Goal: Task Accomplishment & Management: Manage account settings

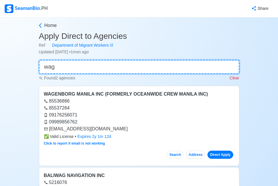
click at [137, 68] on input "wag" at bounding box center [139, 67] width 200 height 14
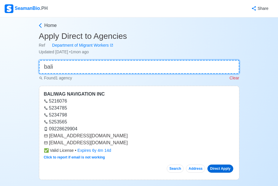
type input "bali"
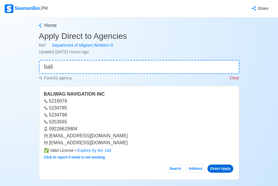
click at [221, 168] on link "Direct Apply" at bounding box center [220, 169] width 26 height 8
drag, startPoint x: 82, startPoint y: 144, endPoint x: 49, endPoint y: 146, distance: 32.3
click at [49, 146] on div "[EMAIL_ADDRESS][DOMAIN_NAME]" at bounding box center [139, 143] width 190 height 7
copy div "[EMAIL_ADDRESS][DOMAIN_NAME]"
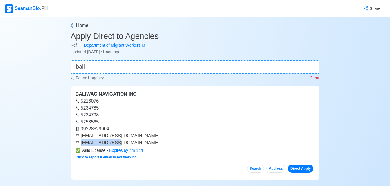
click at [78, 25] on span "Home" at bounding box center [82, 25] width 12 height 7
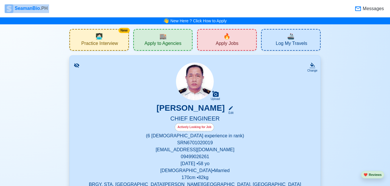
drag, startPoint x: 389, startPoint y: 9, endPoint x: 393, endPoint y: 9, distance: 3.8
click at [389, 9] on html "SeamanBio .PH Messages 👋 New Here ? Click How to Apply New 🧑🏻‍💻 Practice Interv…" at bounding box center [195, 93] width 390 height 186
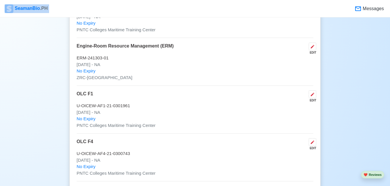
scroll to position [1365, 0]
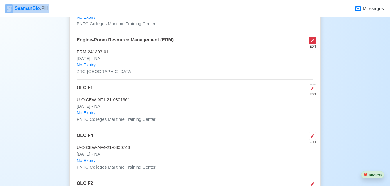
click at [313, 43] on icon at bounding box center [312, 40] width 5 height 5
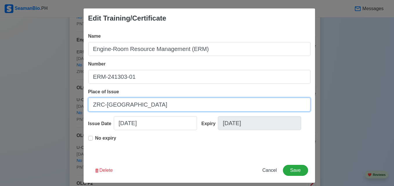
click at [134, 106] on input "ZRC-[GEOGRAPHIC_DATA]" at bounding box center [199, 105] width 222 height 14
click at [128, 104] on input "ZRC-[GEOGRAPHIC_DATA]" at bounding box center [199, 105] width 222 height 14
type input "ZRC Training and Assessment Center"
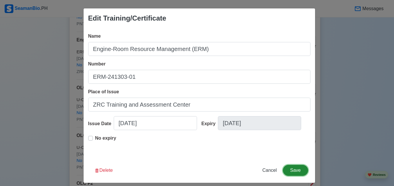
click at [297, 169] on button "Save" at bounding box center [295, 170] width 25 height 11
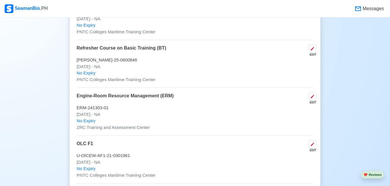
scroll to position [1321, 0]
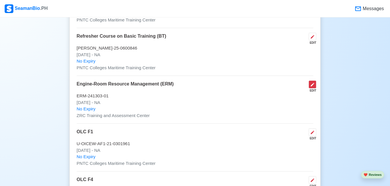
click at [314, 83] on button at bounding box center [312, 85] width 8 height 8
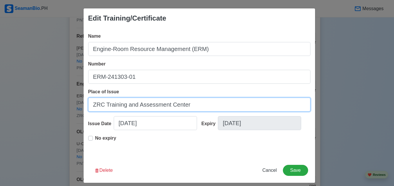
click at [167, 106] on input "ZRC Training and Assessment Center" at bounding box center [199, 105] width 222 height 14
type input "ZRC Training Center [GEOGRAPHIC_DATA], Inc."
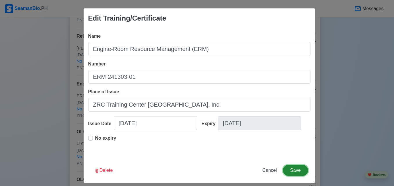
click at [296, 170] on button "Save" at bounding box center [295, 170] width 25 height 11
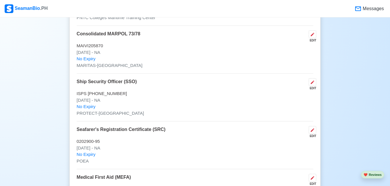
scroll to position [1748, 0]
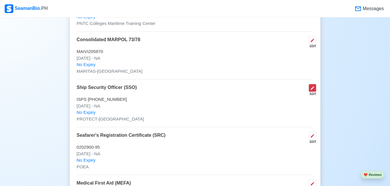
click at [312, 90] on icon at bounding box center [311, 87] width 3 height 3
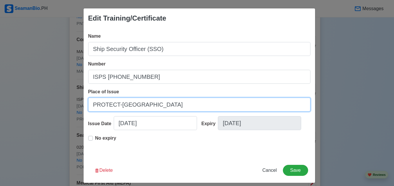
drag, startPoint x: 143, startPoint y: 107, endPoint x: 87, endPoint y: 108, distance: 56.0
click at [88, 108] on input "PROTECT-[GEOGRAPHIC_DATA]" at bounding box center [199, 105] width 222 height 14
type input "Protect Marine Deck and Engine Officers of the [GEOGRAPHIC_DATA], Inc."
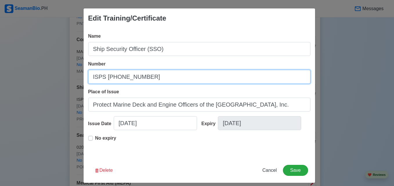
click at [93, 76] on input "ISPS [PHONE_NUMBER]" at bounding box center [199, 77] width 222 height 14
type input "ISPS [PHONE_NUMBER]"
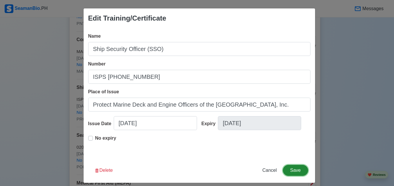
click at [300, 167] on button "Save" at bounding box center [295, 170] width 25 height 11
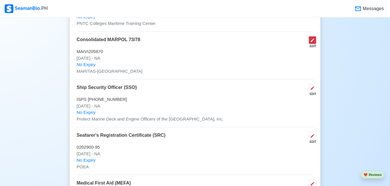
click at [311, 42] on icon at bounding box center [312, 40] width 5 height 5
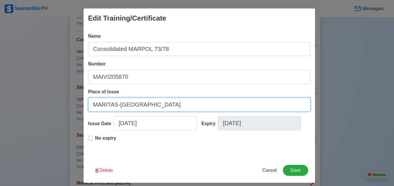
click at [139, 104] on input "MARITAS-[GEOGRAPHIC_DATA]" at bounding box center [199, 105] width 222 height 14
click at [250, 103] on input "Maritime Technological & Allied Services, Inc. (MARITAS)" at bounding box center [199, 105] width 222 height 14
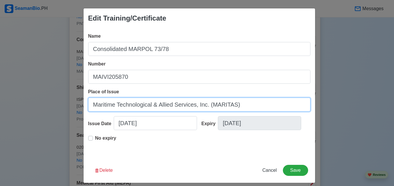
click at [259, 102] on input "Maritime Technological & Allied Services, Inc. (MARITAS)" at bounding box center [199, 105] width 222 height 14
type input "Maritime Technological & Allied Services, Inc. (MARITAS)"
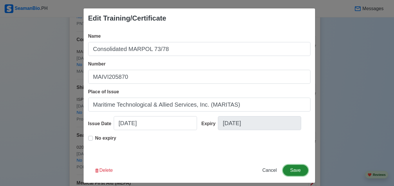
click at [297, 167] on button "Save" at bounding box center [295, 170] width 25 height 11
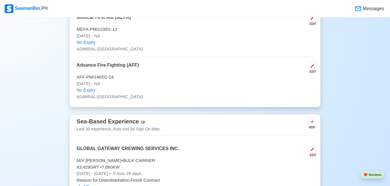
scroll to position [1926, 0]
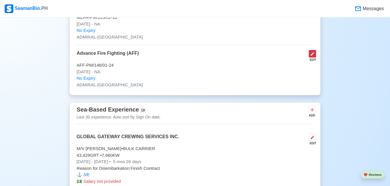
click at [313, 54] on icon at bounding box center [312, 54] width 5 height 5
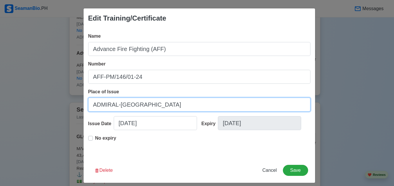
click at [126, 102] on input "ADMIRAL-[GEOGRAPHIC_DATA]" at bounding box center [199, 105] width 222 height 14
paste input "dmiral Maritime Training Institute of the Philippines, Inc."
type input "Admiral Maritime Training Institute of the Philippines, Inc."
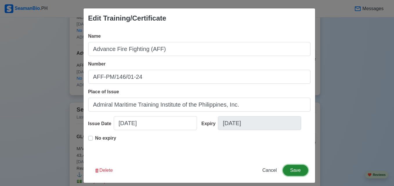
click at [299, 170] on button "Save" at bounding box center [295, 170] width 25 height 11
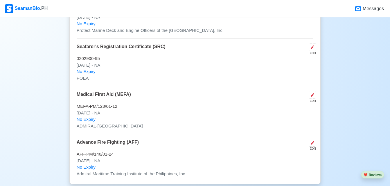
scroll to position [1831, 0]
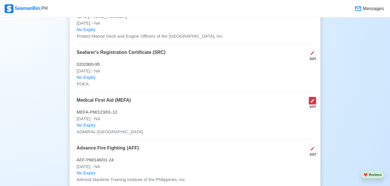
click at [314, 103] on icon at bounding box center [312, 101] width 5 height 5
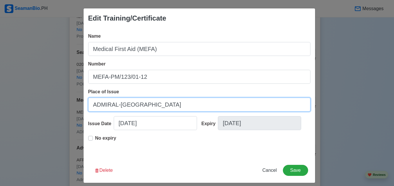
click at [156, 111] on input "ADMIRAL-[GEOGRAPHIC_DATA]" at bounding box center [199, 105] width 222 height 14
paste input "dmiral Maritime Training Institute of the Philippines, Inc."
type input "Admiral Maritime Training Institute of the Philippines, Inc."
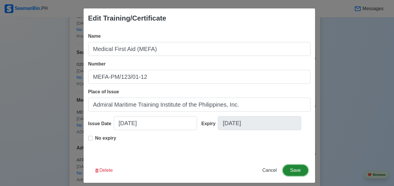
click at [297, 167] on button "Save" at bounding box center [295, 170] width 25 height 11
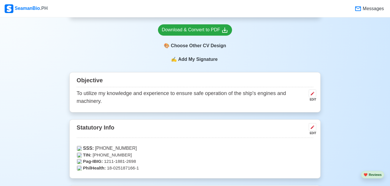
scroll to position [187, 0]
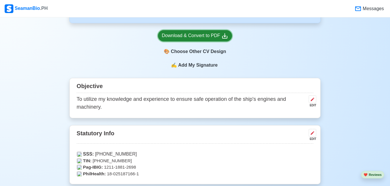
click at [214, 35] on div "Download & Convert to PDF" at bounding box center [195, 35] width 66 height 7
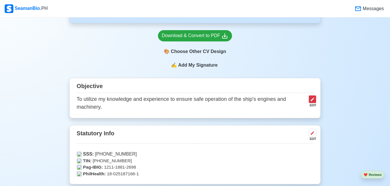
click at [313, 100] on icon at bounding box center [311, 99] width 3 height 3
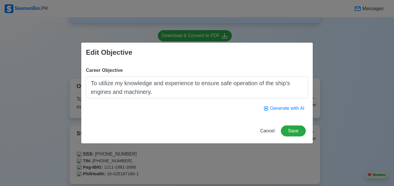
click at [196, 95] on textarea "To utilize my knowledge and experience to ensure safe operation of the ship's e…" at bounding box center [197, 87] width 222 height 22
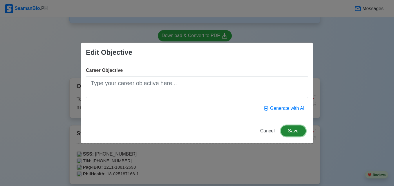
click at [291, 131] on button "Save" at bounding box center [293, 131] width 25 height 11
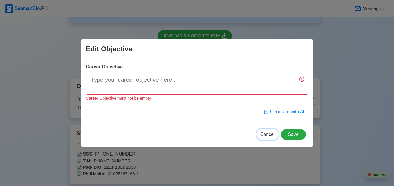
click at [275, 135] on span "Cancel" at bounding box center [267, 134] width 15 height 5
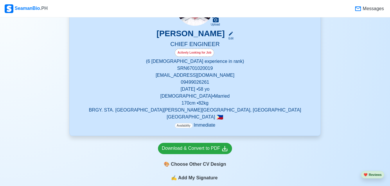
scroll to position [45, 0]
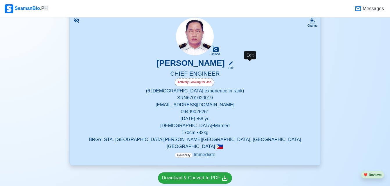
click at [233, 64] on icon at bounding box center [230, 63] width 5 height 5
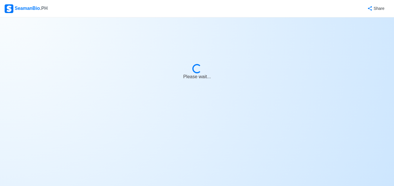
select select "Actively Looking for Job"
select select "Visible for Hiring"
select select "Married"
select select "[DEMOGRAPHIC_DATA]"
select select "PH"
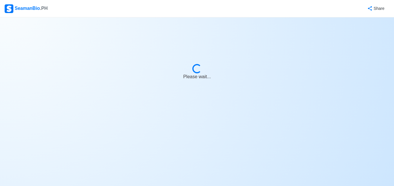
select select "0"
select select "6"
select select "4102416000000"
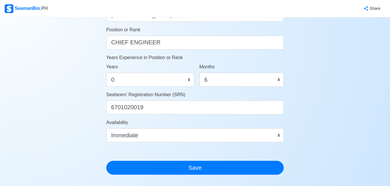
scroll to position [294, 0]
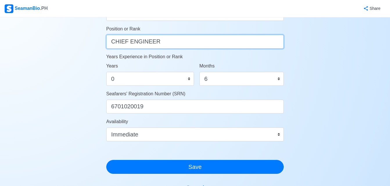
click at [125, 41] on input "CHIEF ENGINEER" at bounding box center [195, 42] width 178 height 14
type input "3RD ENGINEER"
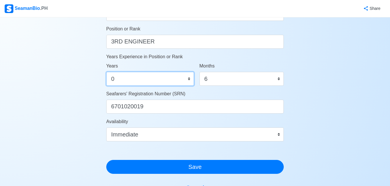
click at [190, 77] on select "0 1 2 3 4 5 6 7 8 9 10 11 12 13 14 15 16 17 18 19 20 21 22 23 24 25 26 27 28 29…" at bounding box center [150, 79] width 88 height 14
select select "15"
click at [106, 72] on select "0 1 2 3 4 5 6 7 8 9 10 11 12 13 14 15 16 17 18 19 20 21 22 23 24 25 26 27 28 29…" at bounding box center [150, 79] width 88 height 14
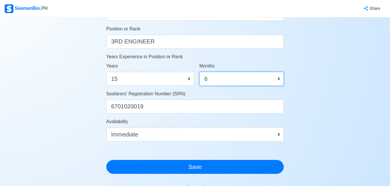
click at [239, 81] on select "0 1 2 3 4 5 6 7 8 9 10 11" at bounding box center [241, 79] width 84 height 14
select select "3"
click at [199, 72] on select "0 1 2 3 4 5 6 7 8 9 10 11" at bounding box center [241, 79] width 84 height 14
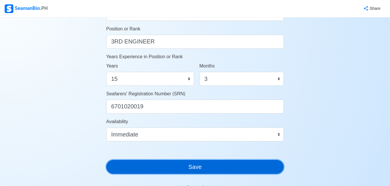
click at [236, 167] on button "Save" at bounding box center [195, 167] width 178 height 14
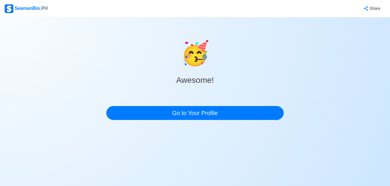
scroll to position [0, 0]
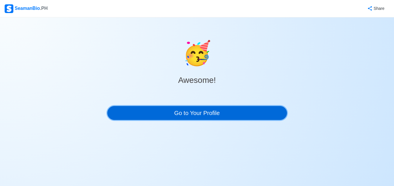
click at [224, 107] on link "Go to Your Profile" at bounding box center [197, 113] width 180 height 14
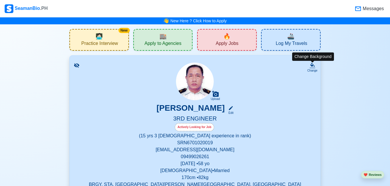
click at [314, 68] on icon at bounding box center [312, 67] width 6 height 1
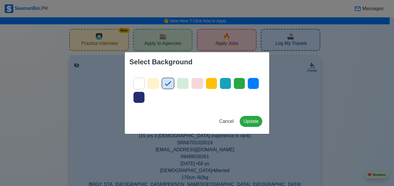
click at [157, 85] on icon at bounding box center [153, 83] width 9 height 9
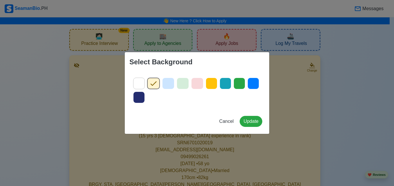
click at [185, 85] on icon at bounding box center [182, 83] width 9 height 9
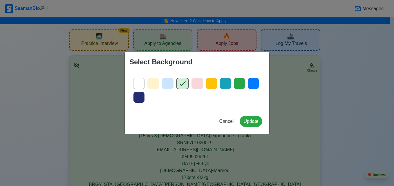
click at [151, 84] on icon at bounding box center [153, 83] width 9 height 9
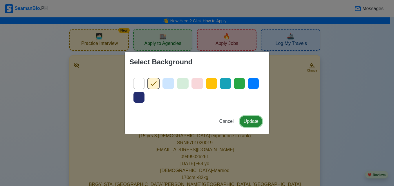
click at [255, 123] on button "Update" at bounding box center [251, 121] width 23 height 11
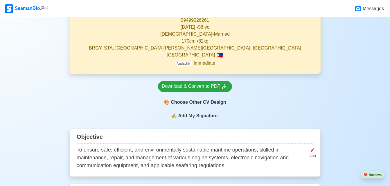
scroll to position [131, 0]
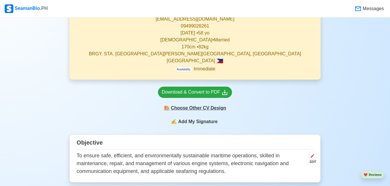
click at [216, 109] on div "🎨 Choose Other CV Design" at bounding box center [195, 108] width 74 height 11
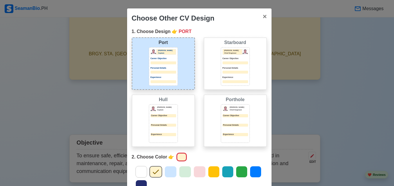
click at [168, 110] on p "Captain" at bounding box center [166, 110] width 19 height 3
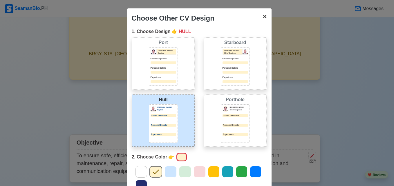
click at [263, 16] on span "×" at bounding box center [265, 16] width 4 height 8
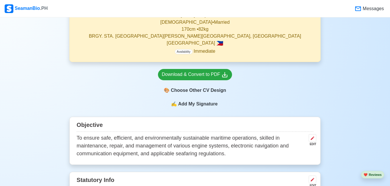
scroll to position [137, 0]
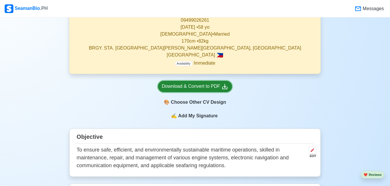
click at [217, 84] on div "Download & Convert to PDF" at bounding box center [195, 86] width 66 height 7
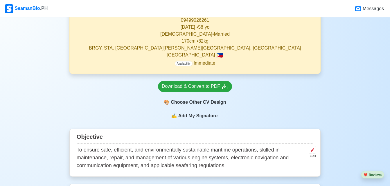
click at [208, 103] on div "🎨 Choose Other CV Design" at bounding box center [195, 102] width 74 height 11
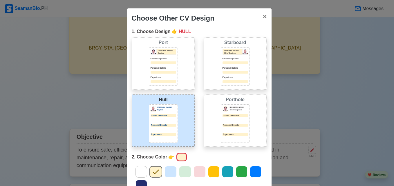
click at [288, 97] on div "Choose Other CV Design × Close 1. Choose Design 👉 HULL Port [PERSON_NAME] Capta…" at bounding box center [197, 93] width 394 height 186
click at [165, 63] on div at bounding box center [164, 63] width 26 height 3
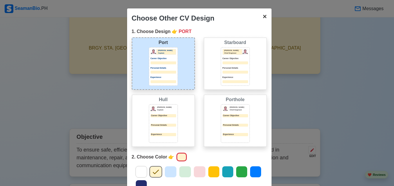
click at [263, 17] on span "×" at bounding box center [265, 16] width 4 height 8
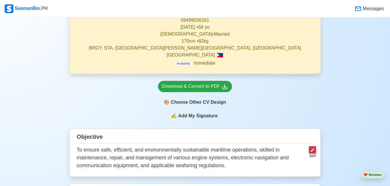
click at [310, 153] on icon at bounding box center [312, 150] width 5 height 5
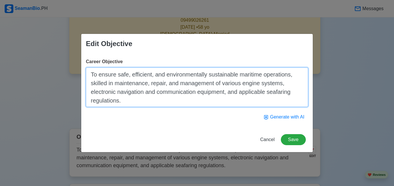
click at [163, 87] on textarea "To ensure safe, efficient, and environmentally sustainable maritime operations,…" at bounding box center [197, 87] width 222 height 39
paste textarea "To use my maritime skills and experience in maintaining and operating onboard e…"
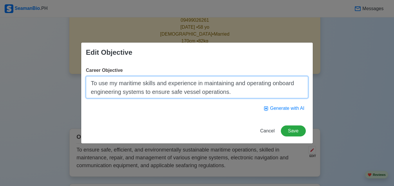
click at [93, 83] on textarea "To use my maritime skills and experience in maintaining and operating onboard e…" at bounding box center [197, 87] width 222 height 22
type textarea "To use my maritime skills and experience in maintaining and operating onboard e…"
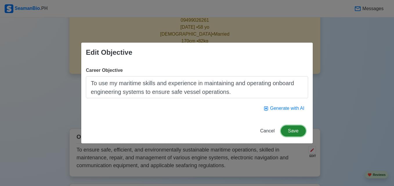
click at [298, 128] on button "Save" at bounding box center [293, 131] width 25 height 11
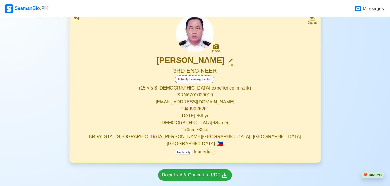
scroll to position [42, 0]
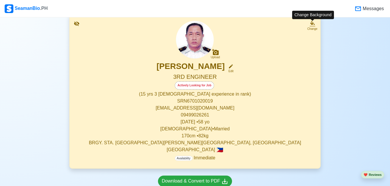
click at [311, 28] on div "Change" at bounding box center [312, 29] width 10 height 4
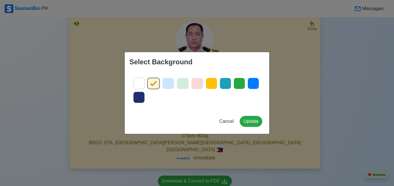
click at [183, 81] on icon at bounding box center [182, 83] width 9 height 9
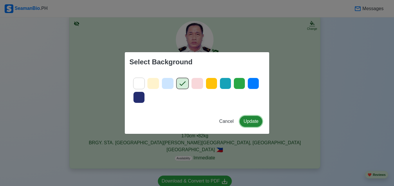
click at [257, 121] on button "Update" at bounding box center [251, 121] width 23 height 11
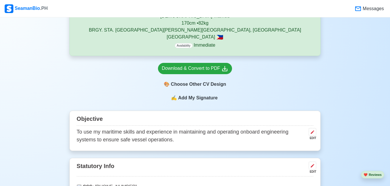
scroll to position [143, 0]
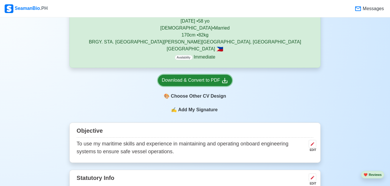
click at [221, 78] on icon at bounding box center [224, 80] width 7 height 7
